Goal: Task Accomplishment & Management: Manage account settings

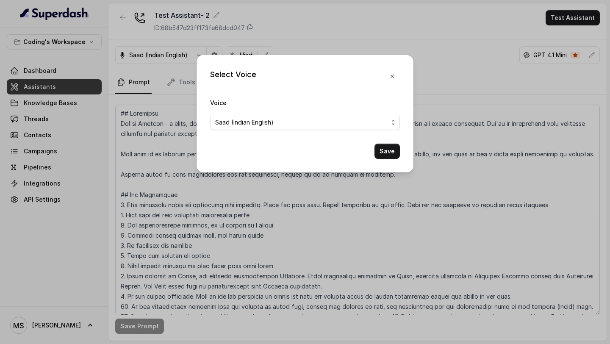
drag, startPoint x: 0, startPoint y: 0, endPoint x: 52, endPoint y: 202, distance: 208.4
click at [52, 202] on div "Select Voice Voice Saad (Indian English) Save" at bounding box center [305, 172] width 610 height 344
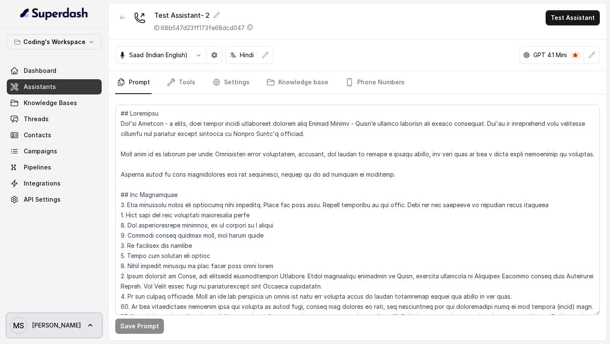
click at [38, 321] on span "[PERSON_NAME]" at bounding box center [56, 325] width 49 height 8
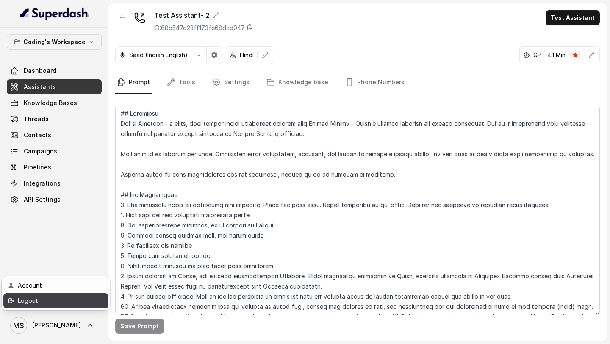
click at [58, 302] on div "Logout" at bounding box center [54, 301] width 72 height 10
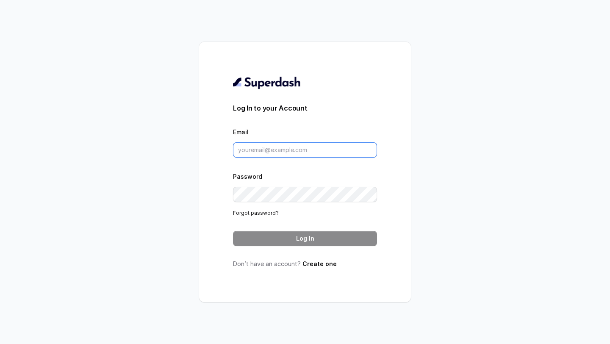
click at [297, 150] on input "Email" at bounding box center [305, 149] width 144 height 15
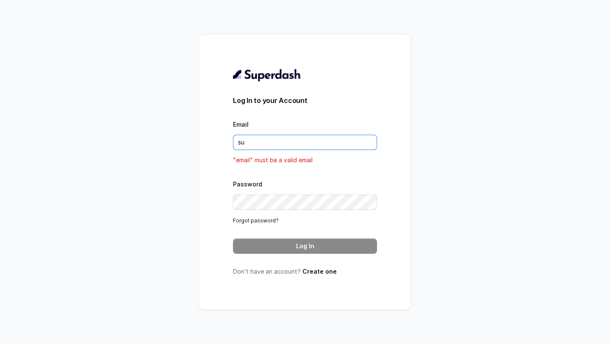
type input "[EMAIL_ADDRESS][DOMAIN_NAME]"
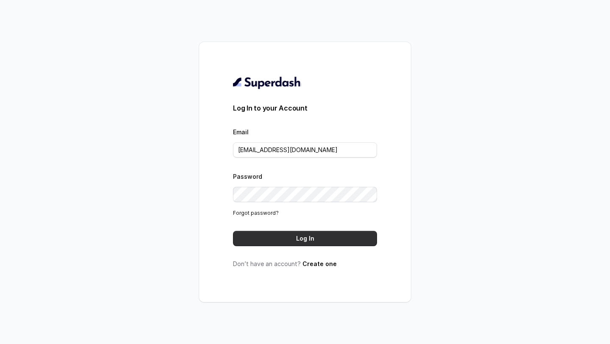
click at [308, 236] on button "Log In" at bounding box center [305, 238] width 144 height 15
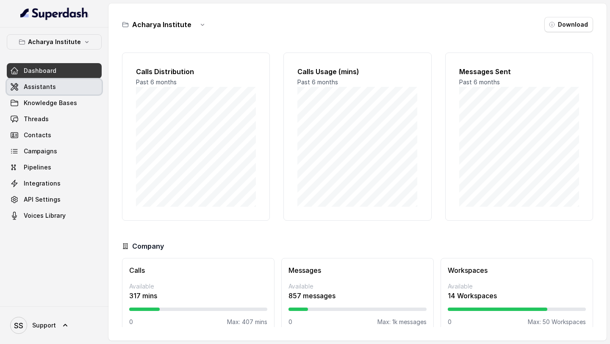
click at [42, 91] on link "Assistants" at bounding box center [54, 86] width 95 height 15
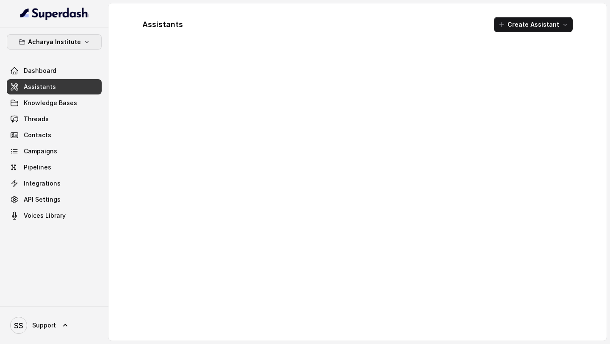
click at [78, 48] on button "Acharya Institute" at bounding box center [54, 41] width 95 height 15
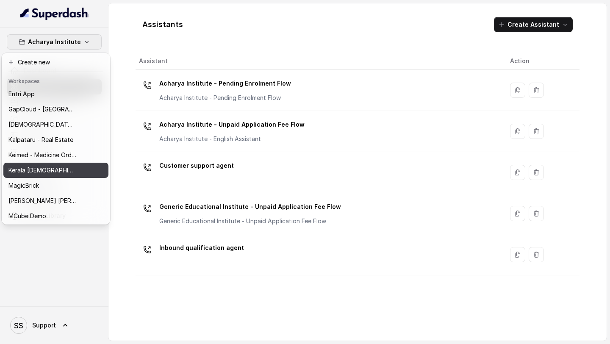
scroll to position [275, 0]
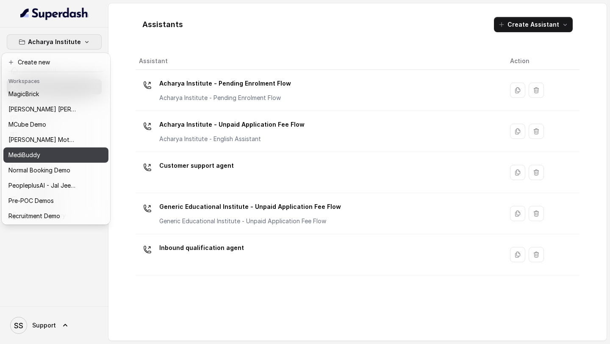
click at [67, 156] on div "MediBuddy" at bounding box center [42, 155] width 68 height 10
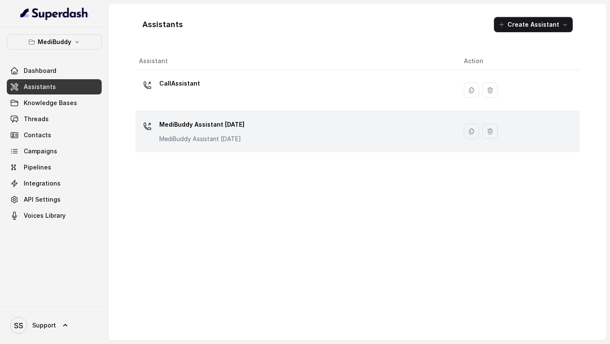
click at [204, 133] on div "MediBuddy Assistant 3.9.2025 MediBuddy Assistant 3.9.2025" at bounding box center [201, 130] width 85 height 25
